Goal: Information Seeking & Learning: Learn about a topic

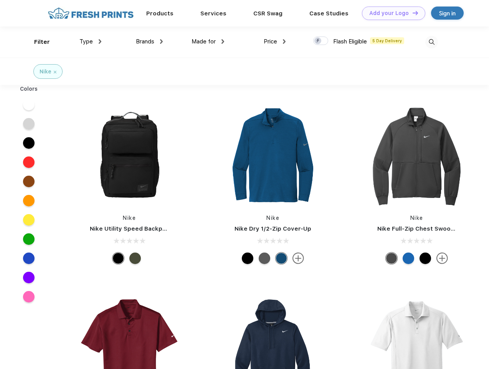
click at [391, 13] on link "Add your Logo Design Tool" at bounding box center [393, 13] width 63 height 13
click at [0, 0] on div "Design Tool" at bounding box center [0, 0] width 0 height 0
click at [412, 13] on link "Add your Logo Design Tool" at bounding box center [393, 13] width 63 height 13
click at [37, 42] on div "Filter" at bounding box center [42, 42] width 16 height 9
click at [91, 41] on span "Type" at bounding box center [85, 41] width 13 height 7
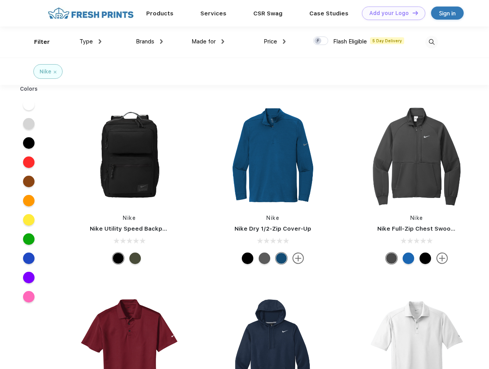
click at [149, 41] on span "Brands" at bounding box center [145, 41] width 18 height 7
click at [208, 41] on span "Made for" at bounding box center [204, 41] width 24 height 7
click at [275, 41] on span "Price" at bounding box center [270, 41] width 13 height 7
click at [321, 41] on div at bounding box center [320, 40] width 15 height 8
click at [318, 41] on input "checkbox" at bounding box center [315, 38] width 5 height 5
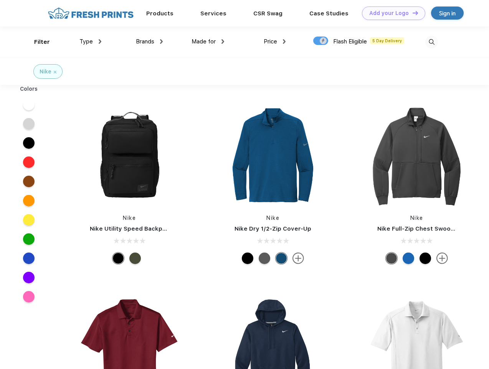
click at [432, 42] on img at bounding box center [431, 42] width 13 height 13
